Goal: Task Accomplishment & Management: Complete application form

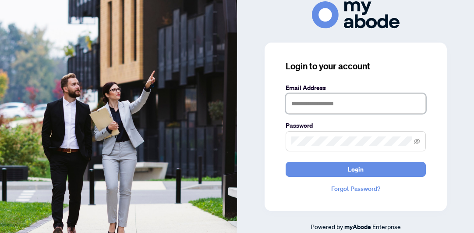
click at [317, 106] on input "text" at bounding box center [356, 103] width 140 height 20
type input "**********"
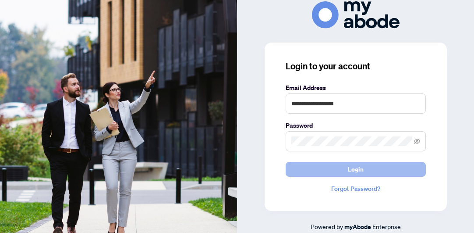
click at [357, 170] on span "Login" at bounding box center [356, 169] width 16 height 14
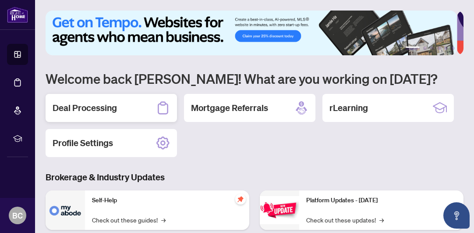
click at [109, 111] on h2 "Deal Processing" at bounding box center [85, 108] width 64 height 12
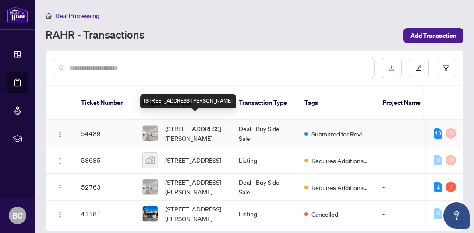
click at [195, 124] on span "[STREET_ADDRESS][PERSON_NAME]" at bounding box center [195, 133] width 60 height 19
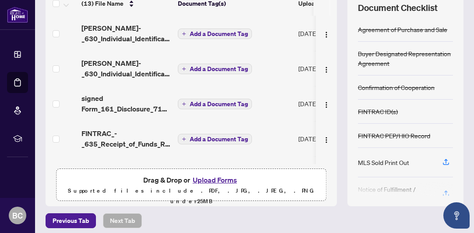
scroll to position [133, 0]
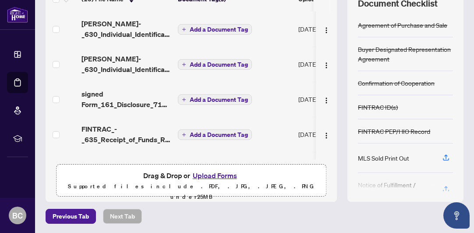
click at [209, 175] on button "Upload Forms" at bounding box center [214, 174] width 49 height 11
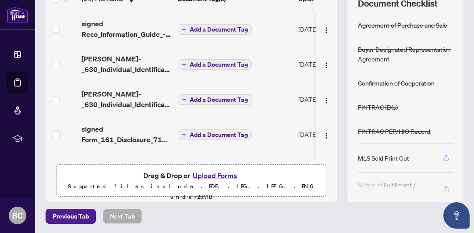
click at [442, 156] on icon "button" at bounding box center [446, 157] width 8 height 8
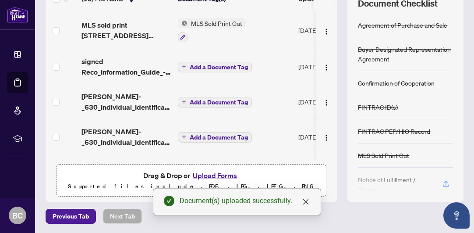
click at [438, 180] on div at bounding box center [405, 184] width 95 height 14
click at [438, 182] on div at bounding box center [405, 184] width 95 height 14
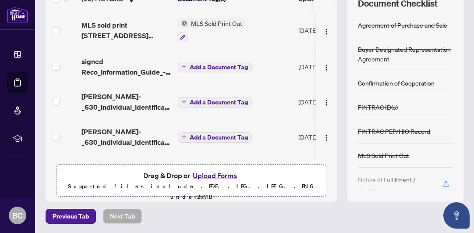
click at [438, 180] on div at bounding box center [405, 184] width 95 height 14
click at [439, 179] on div at bounding box center [405, 184] width 95 height 14
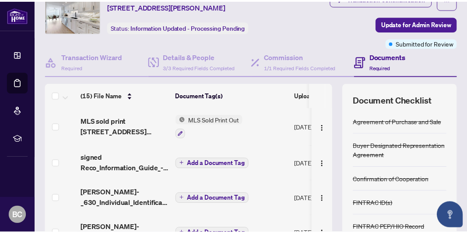
scroll to position [13, 0]
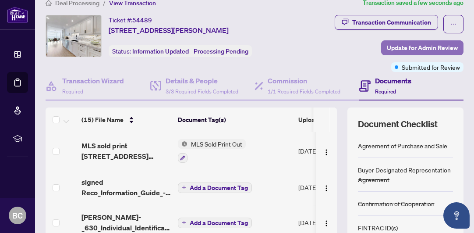
click at [407, 47] on span "Update for Admin Review" at bounding box center [422, 48] width 71 height 14
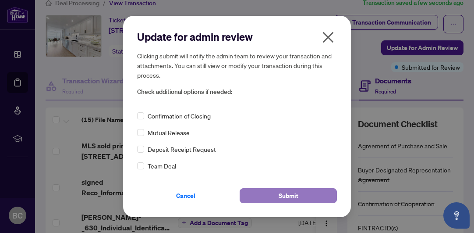
click at [283, 197] on span "Submit" at bounding box center [289, 195] width 20 height 14
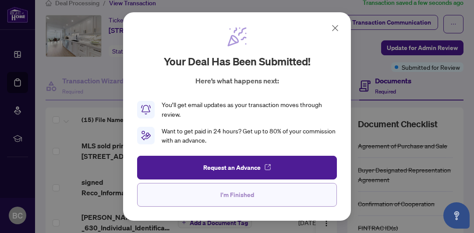
click at [251, 194] on span "I'm Finished" at bounding box center [237, 194] width 34 height 14
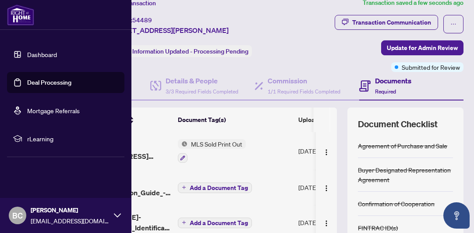
click at [16, 215] on span "BC" at bounding box center [17, 215] width 11 height 12
click at [112, 218] on div "BC [PERSON_NAME] [EMAIL_ADDRESS][DOMAIN_NAME]" at bounding box center [65, 215] width 131 height 35
click at [24, 216] on span "BC" at bounding box center [18, 215] width 18 height 18
click at [34, 162] on span "Logout" at bounding box center [35, 163] width 20 height 14
